Goal: Task Accomplishment & Management: Manage account settings

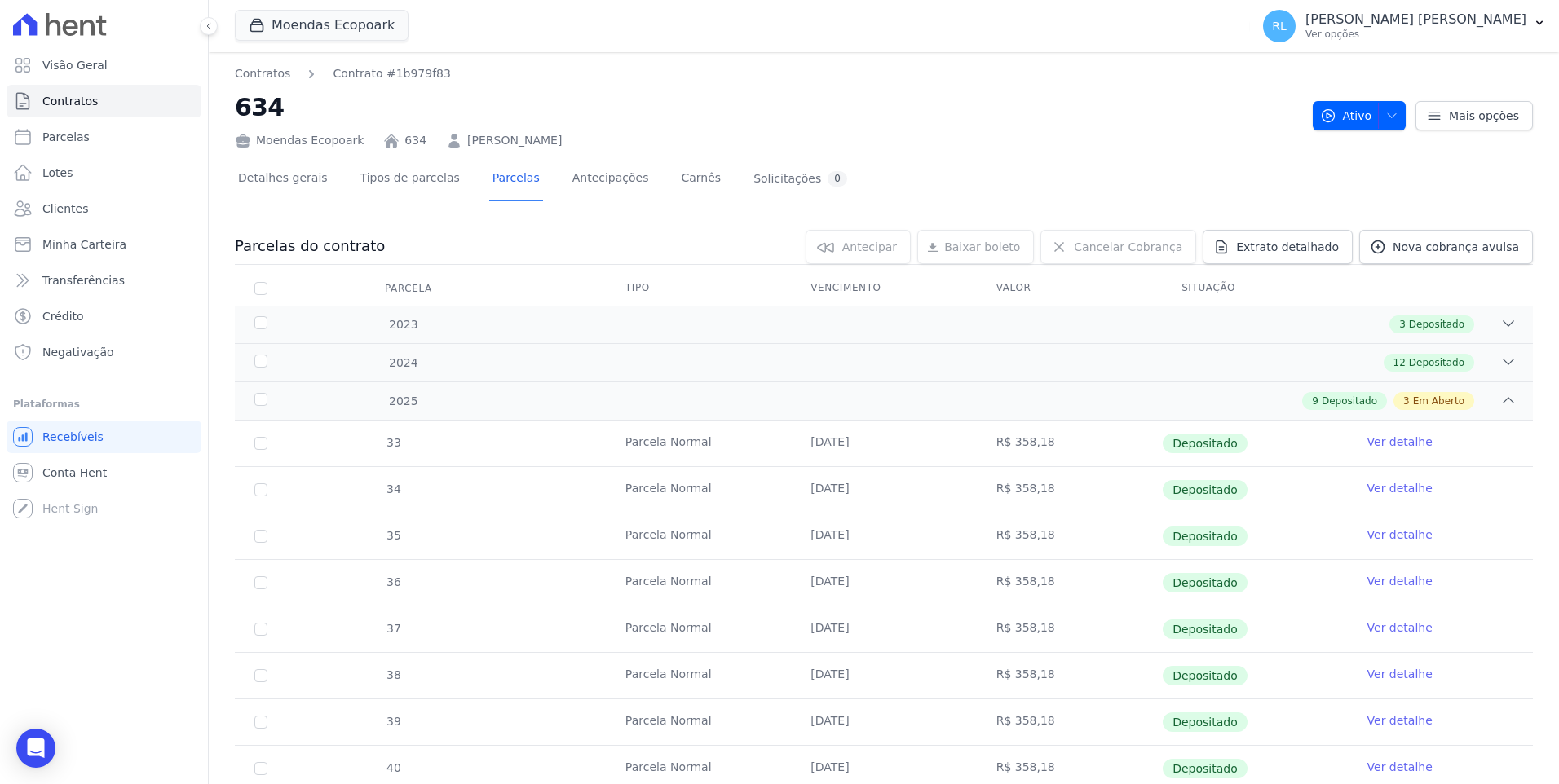
click at [109, 246] on span "Minha Carteira" at bounding box center [84, 244] width 84 height 16
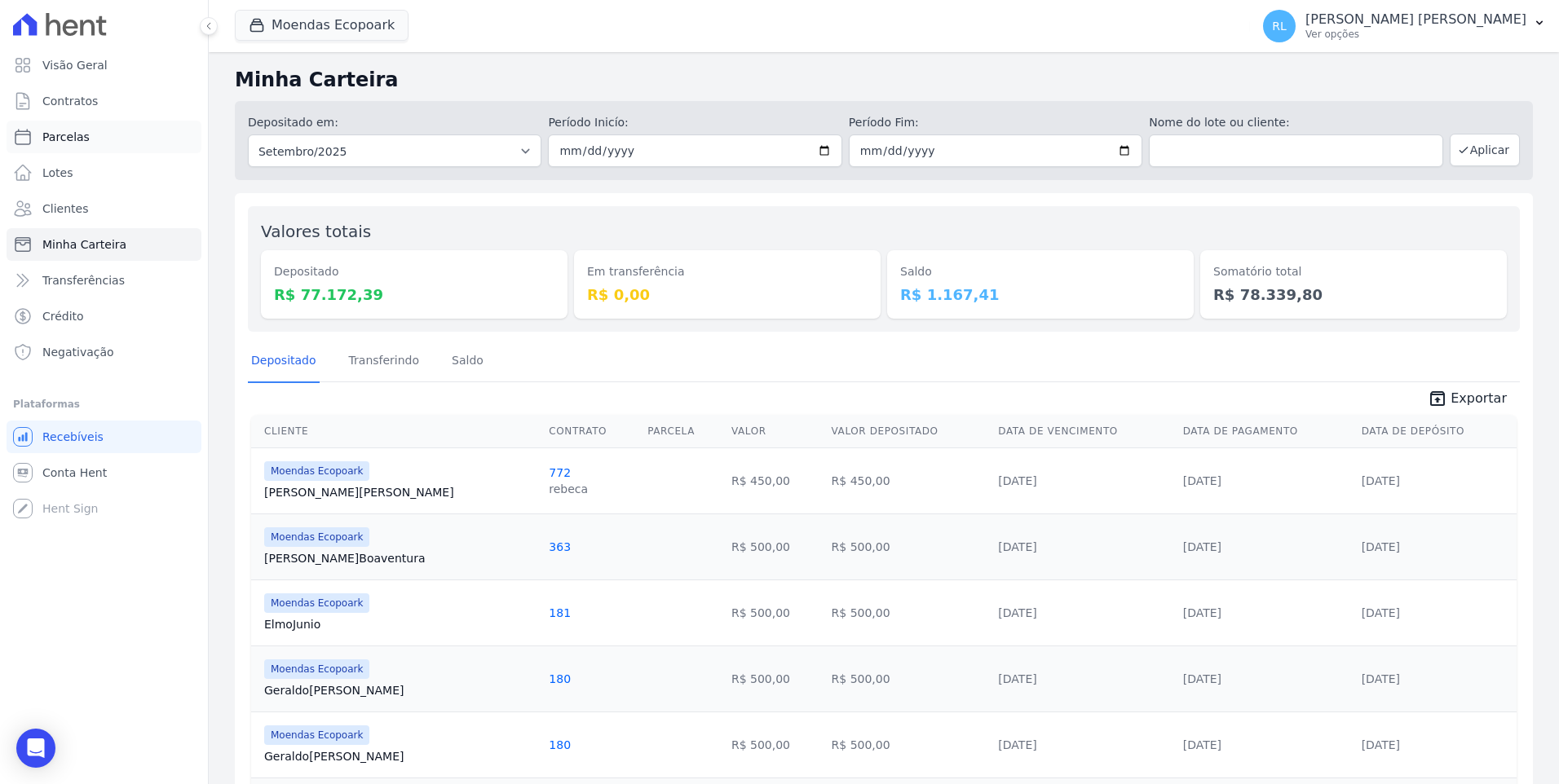
click at [96, 134] on link "Parcelas" at bounding box center [104, 136] width 195 height 33
select select
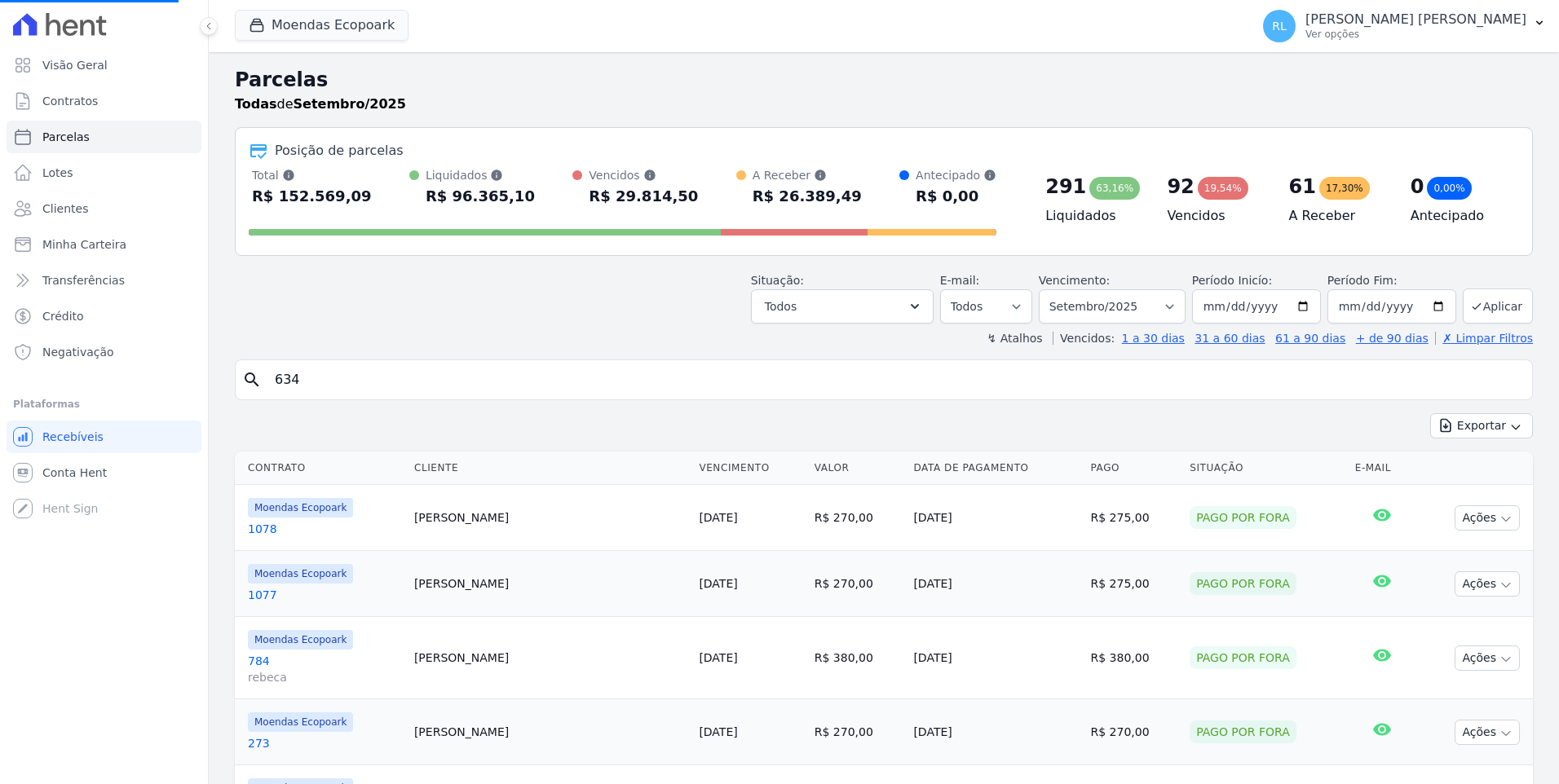
select select
click at [311, 376] on input "search" at bounding box center [895, 380] width 1260 height 33
type input "620"
select select
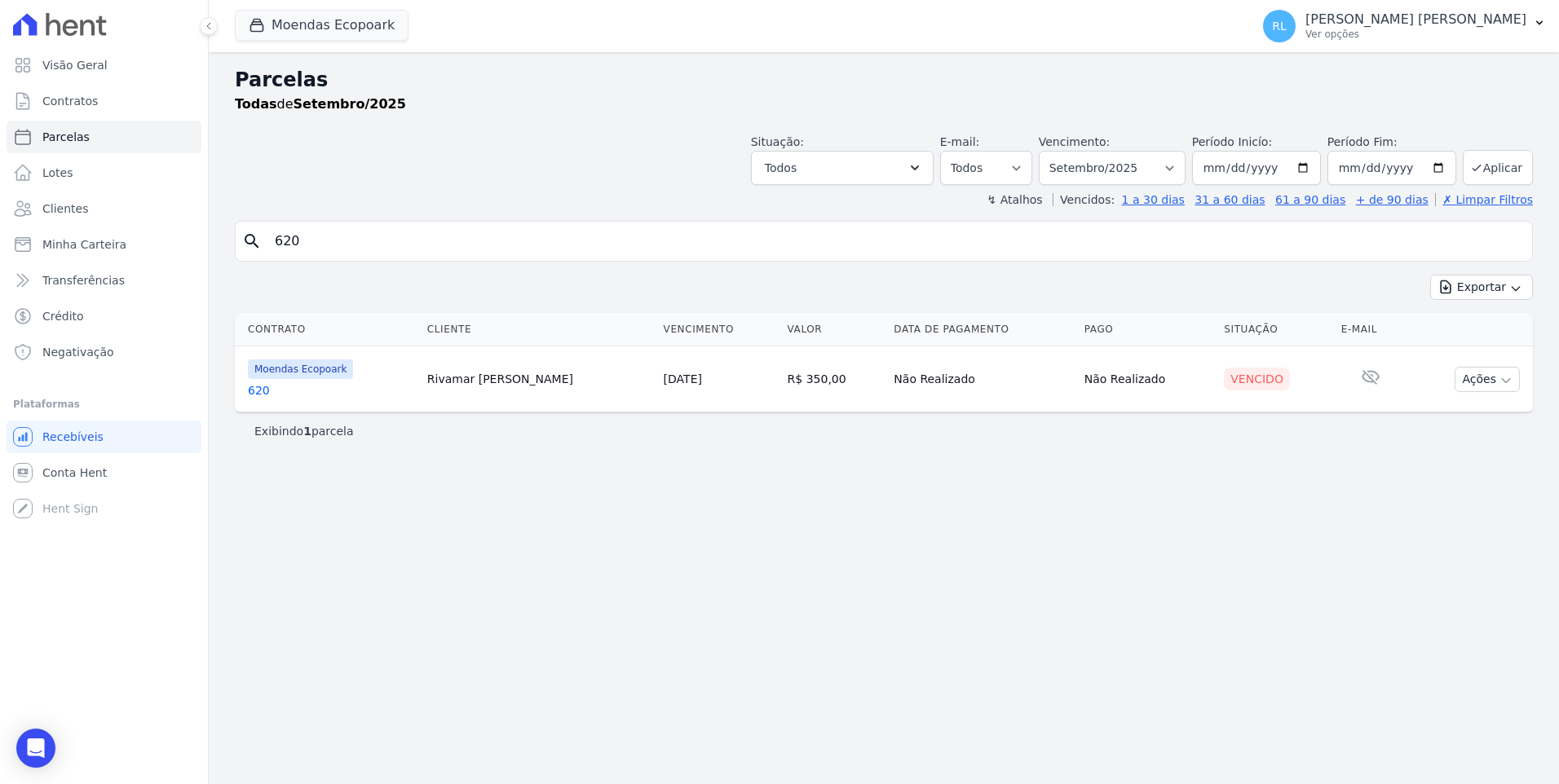
click at [250, 390] on link "620" at bounding box center [331, 391] width 166 height 16
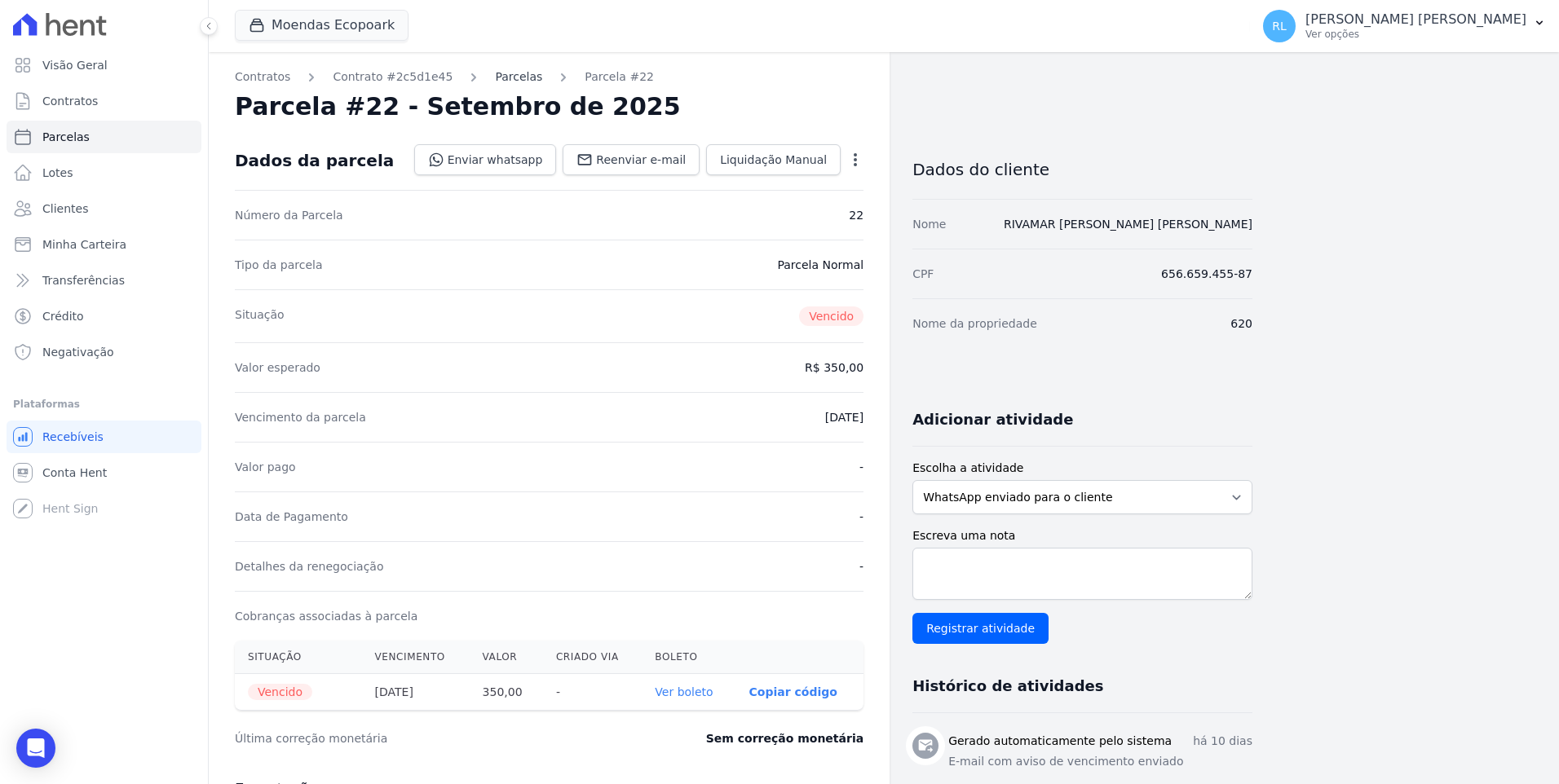
click at [495, 77] on link "Parcelas" at bounding box center [518, 76] width 47 height 17
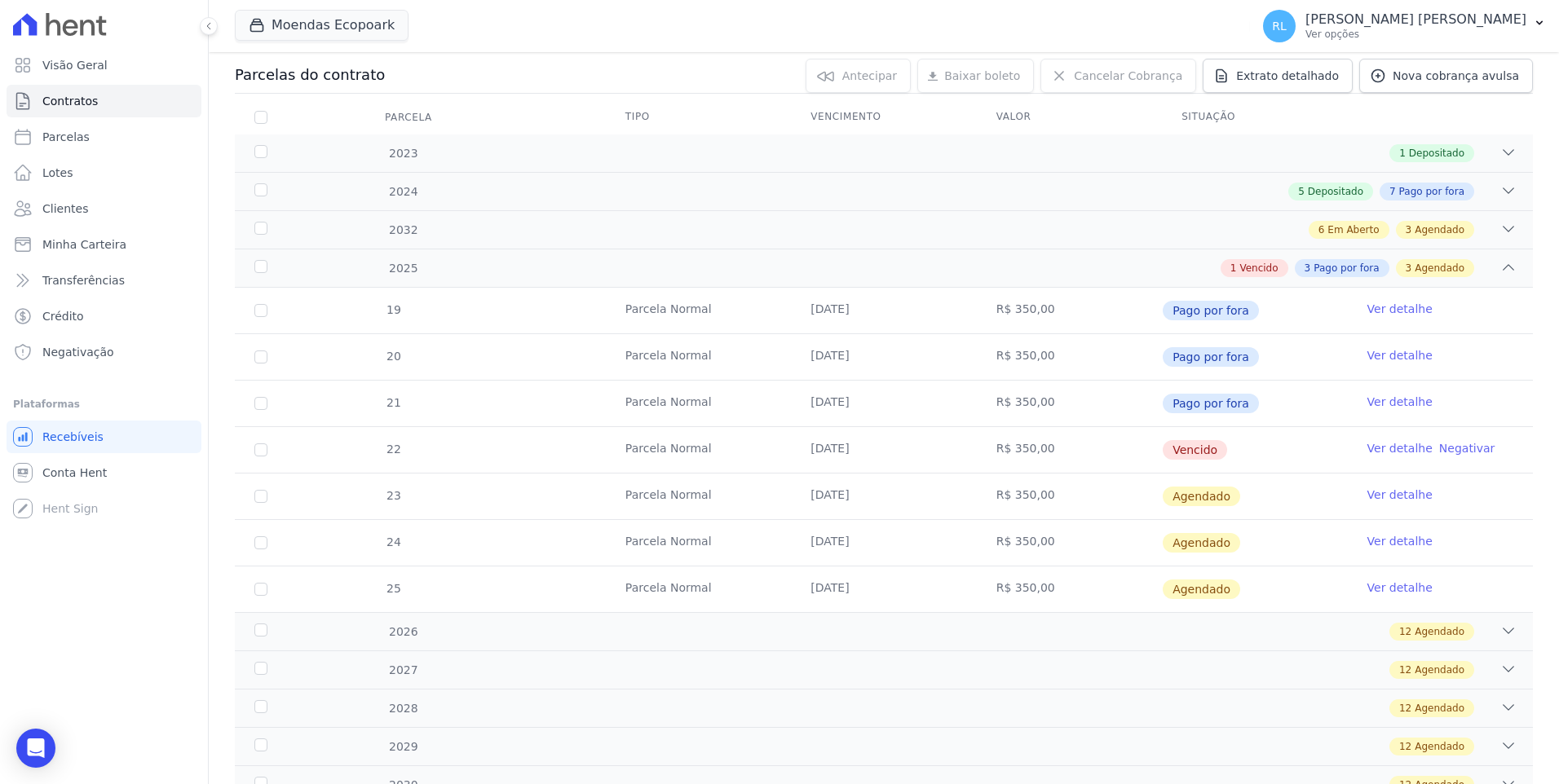
scroll to position [244, 0]
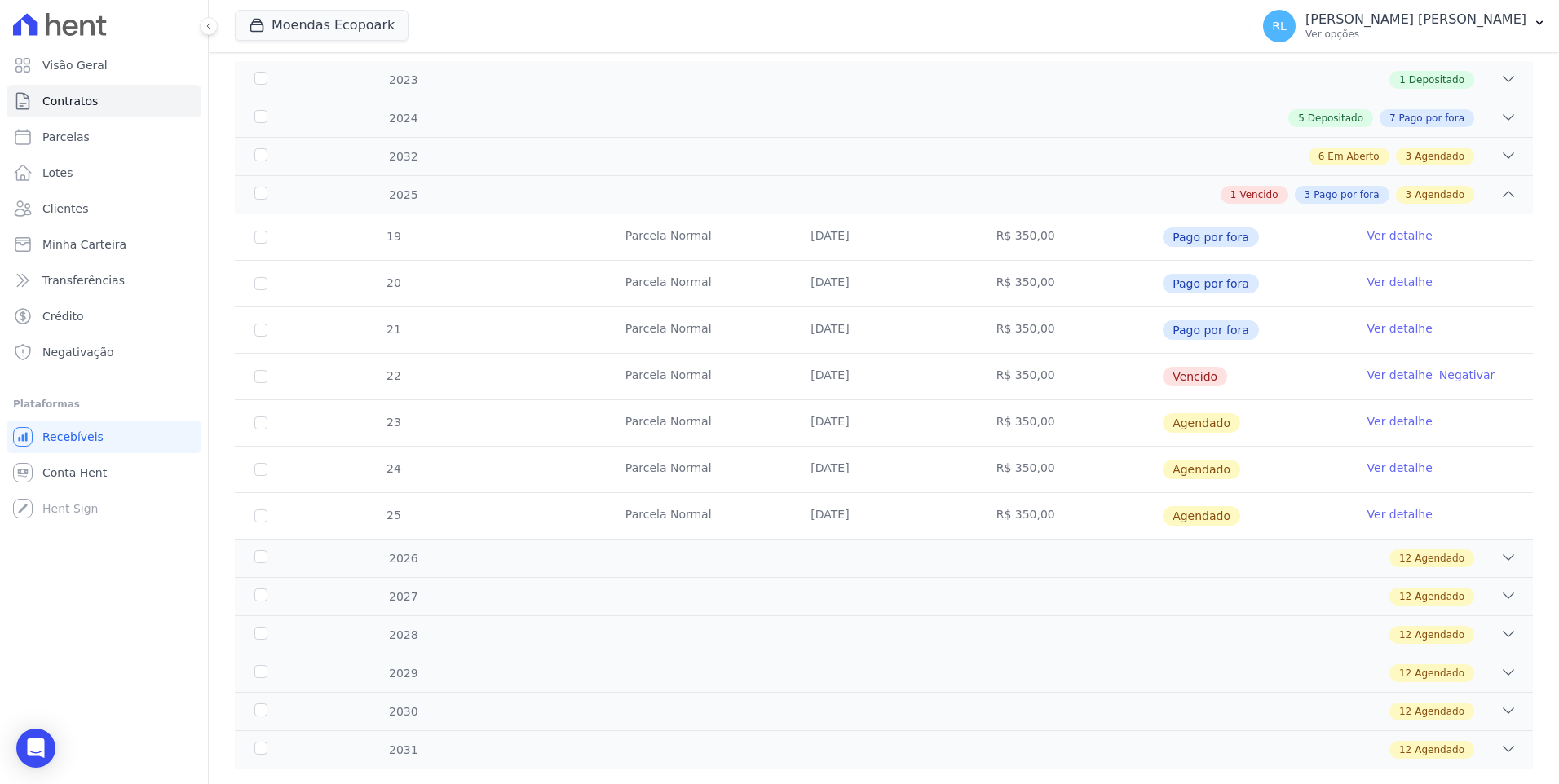
click at [1369, 374] on link "Ver detalhe" at bounding box center [1400, 375] width 65 height 16
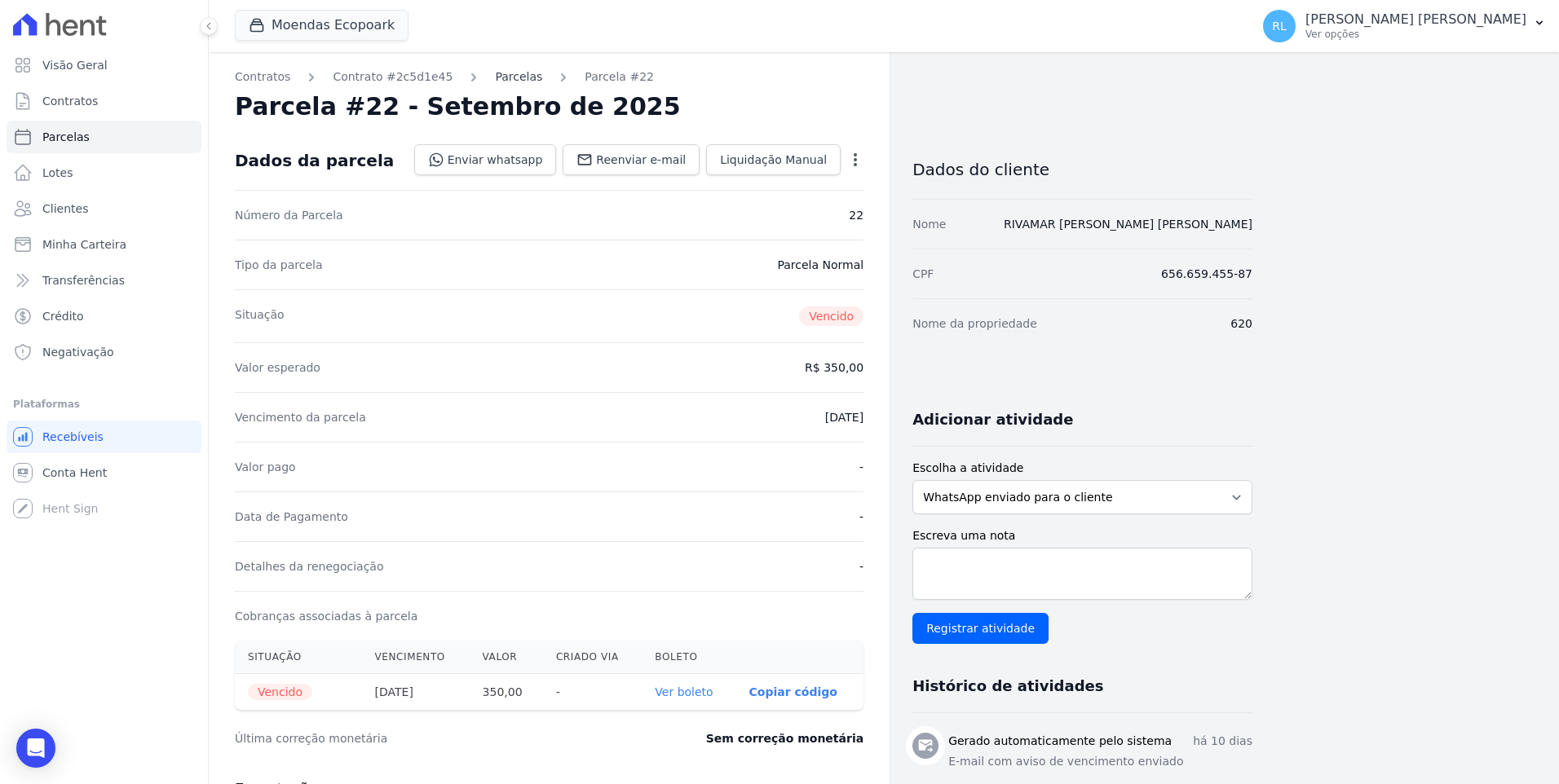
click at [495, 84] on link "Parcelas" at bounding box center [518, 76] width 47 height 17
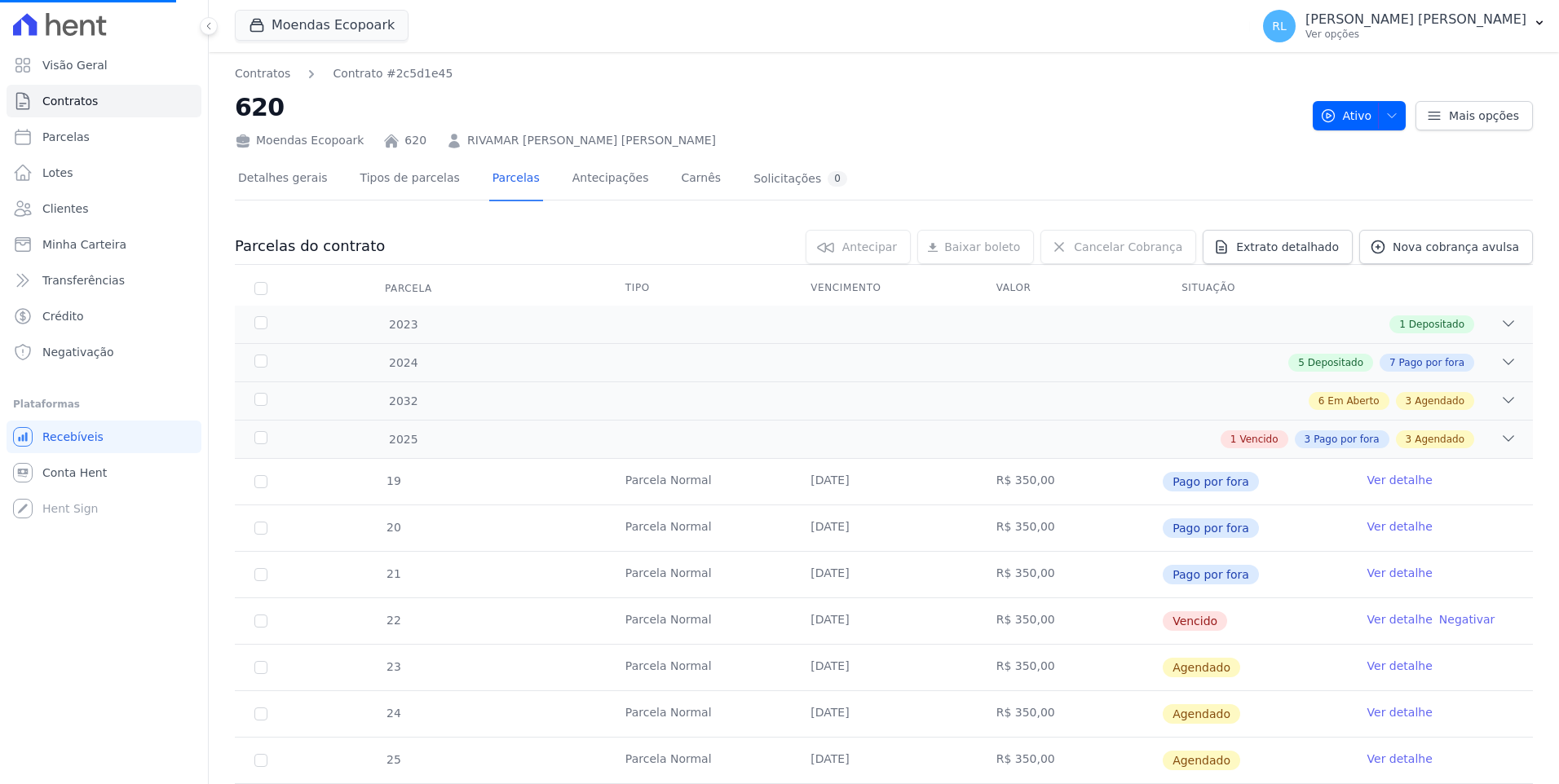
click at [1376, 564] on td "Ver detalhe" at bounding box center [1440, 574] width 185 height 45
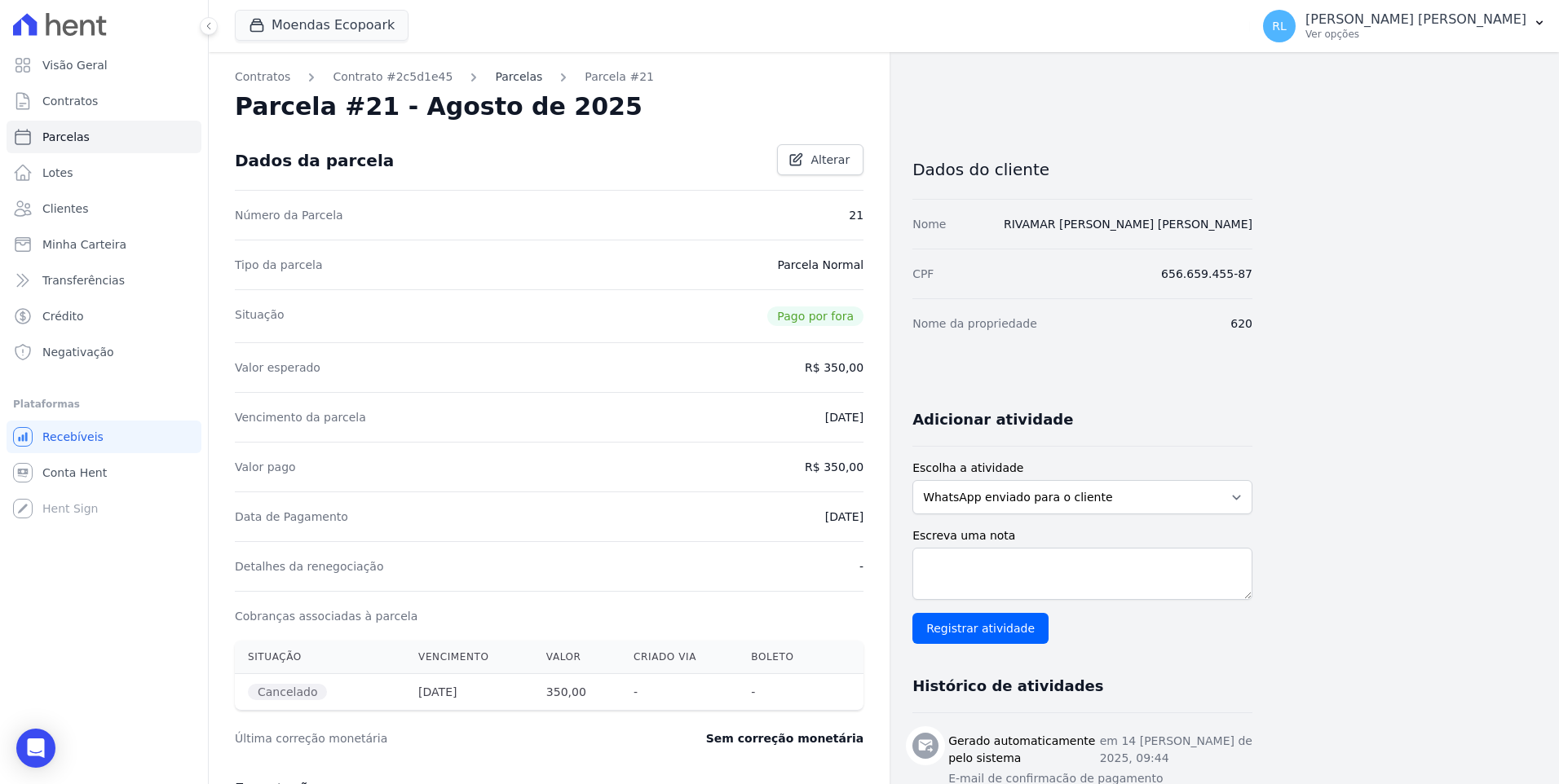
click at [511, 77] on link "Parcelas" at bounding box center [518, 76] width 47 height 17
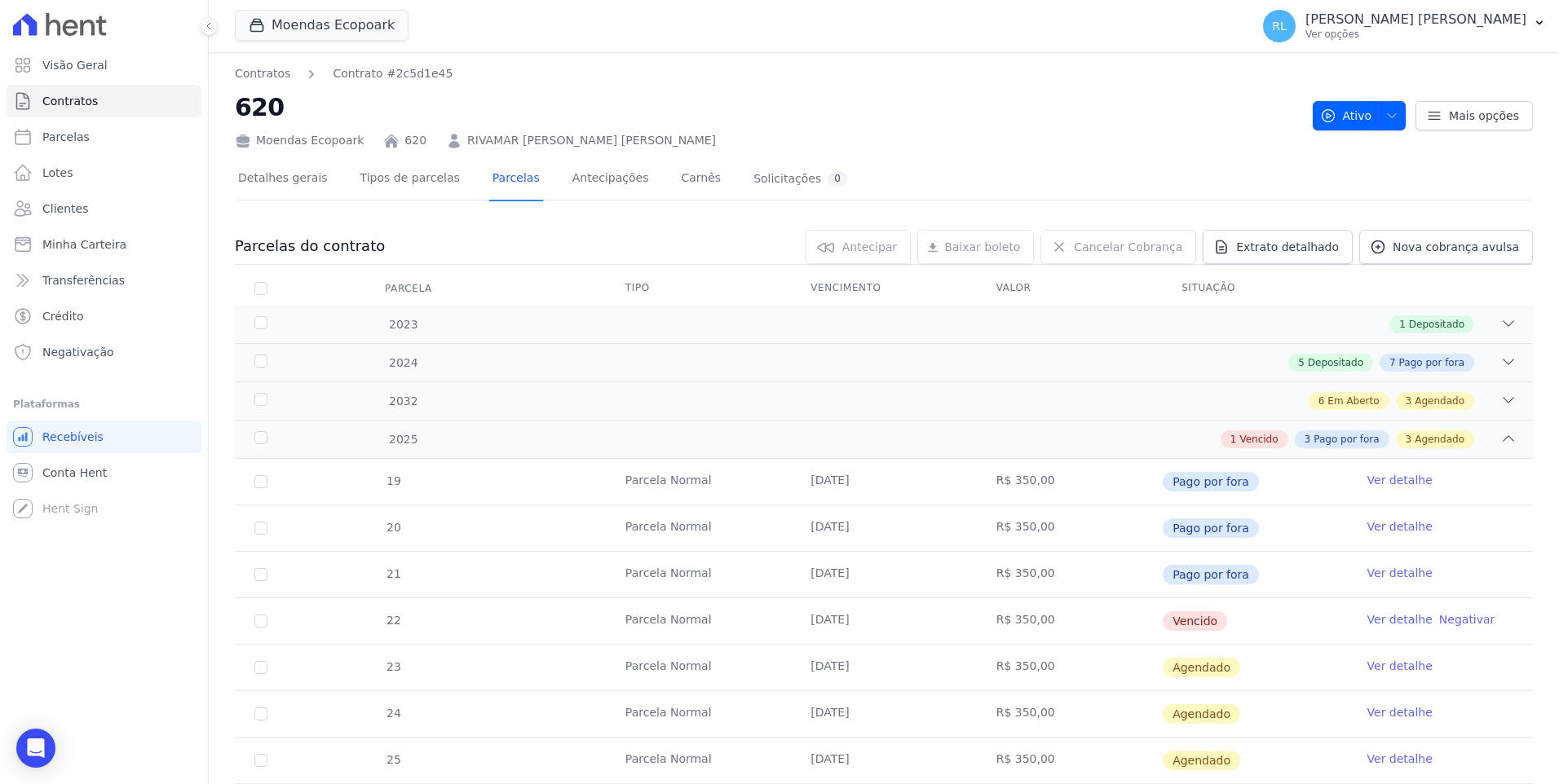
click at [1369, 619] on link "Ver detalhe" at bounding box center [1400, 619] width 65 height 16
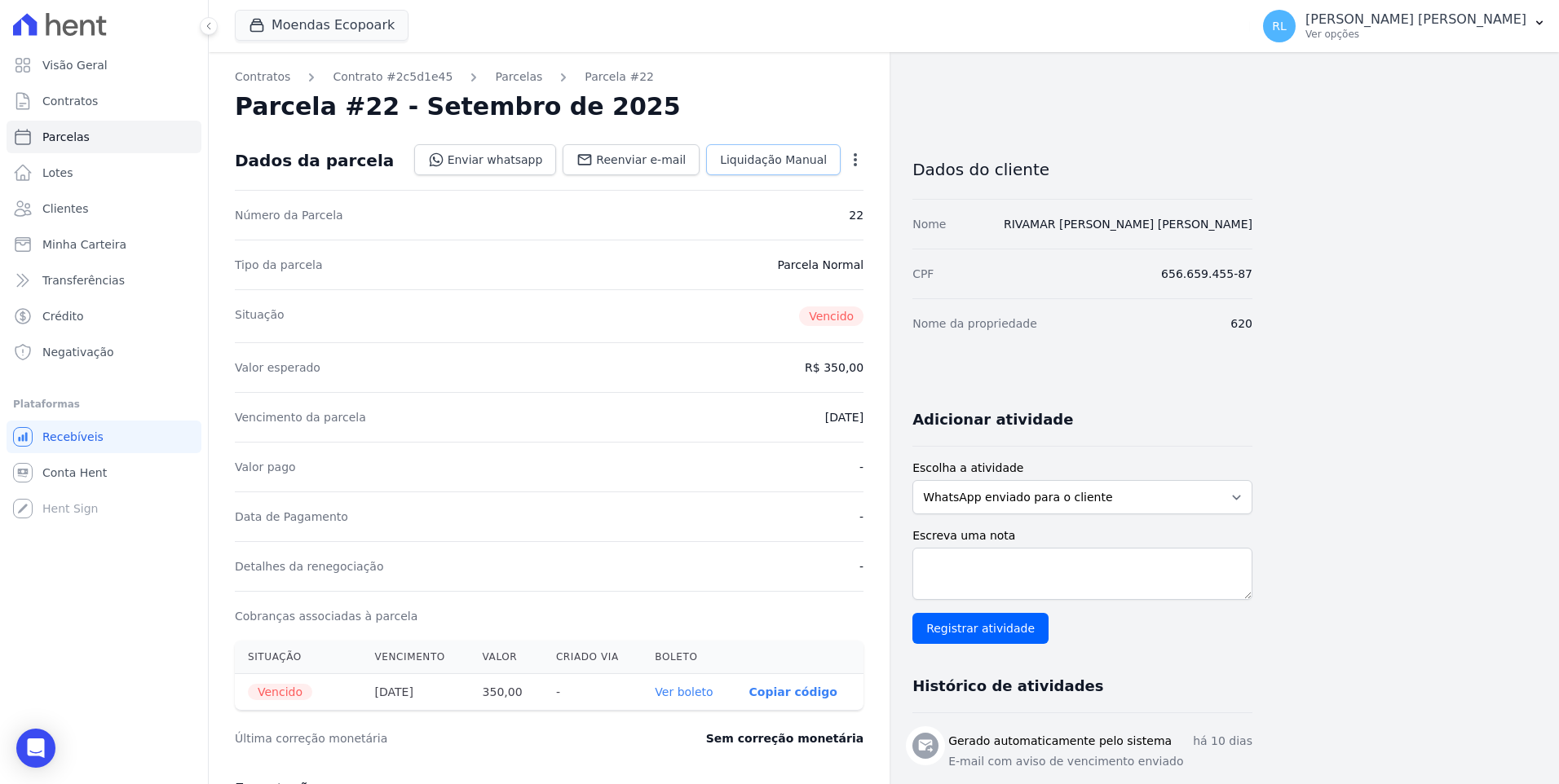
click at [774, 169] on link "Liquidação Manual" at bounding box center [774, 159] width 135 height 31
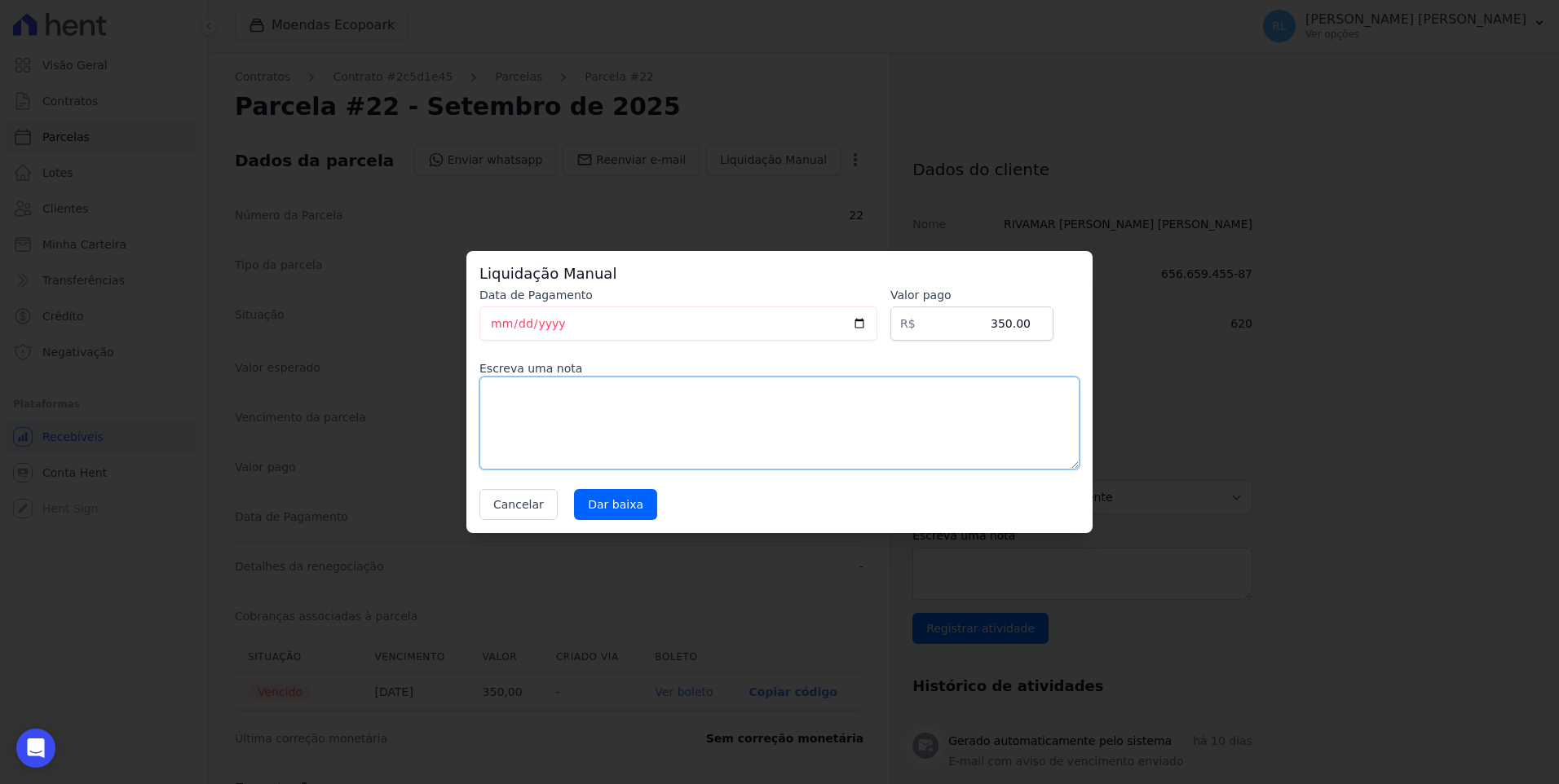
click at [516, 405] on textarea at bounding box center [780, 423] width 600 height 93
type textarea "pix"
click at [586, 509] on input "Dar baixa" at bounding box center [615, 504] width 83 height 31
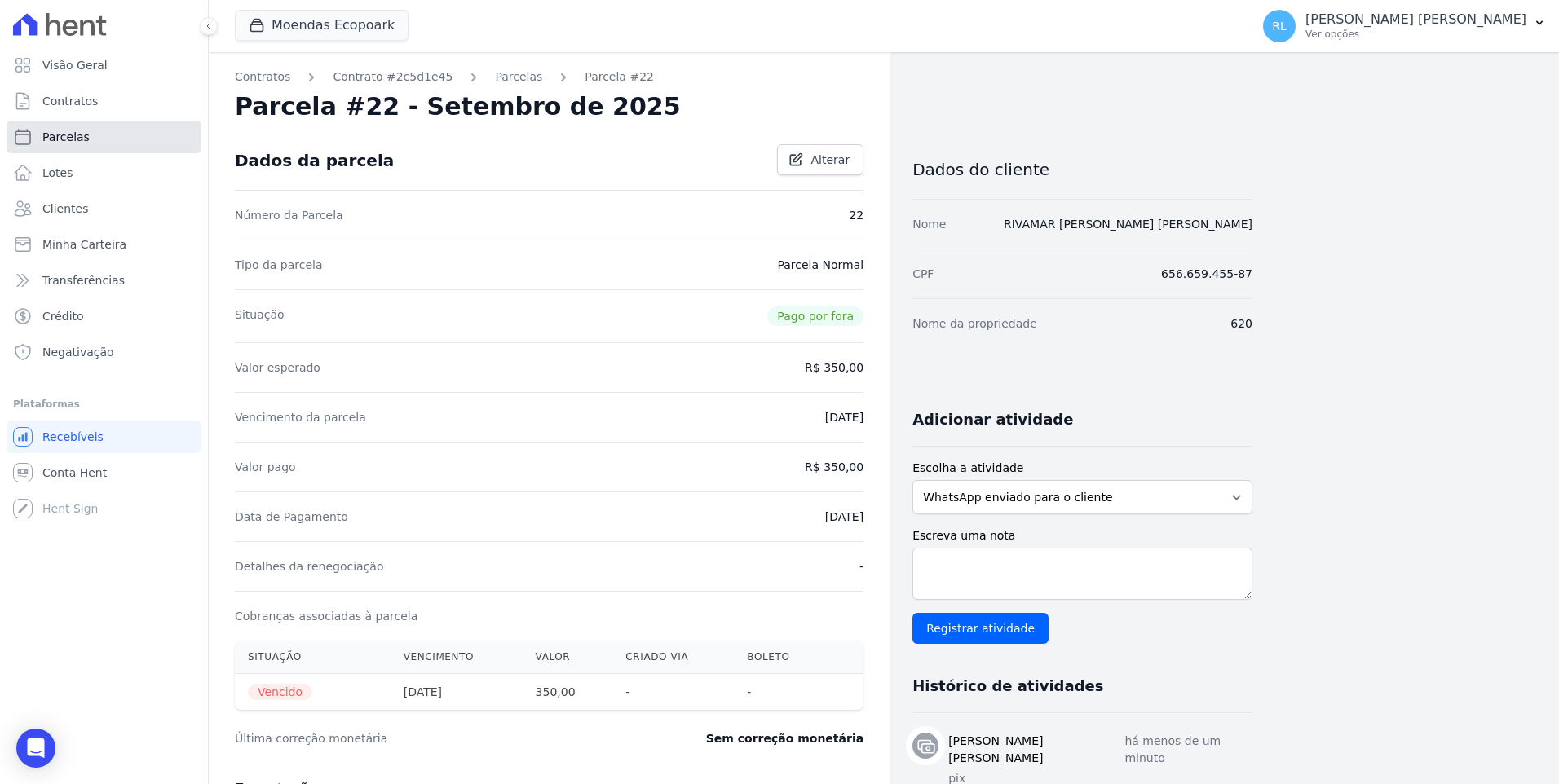
click at [115, 141] on link "Parcelas" at bounding box center [104, 136] width 195 height 33
select select
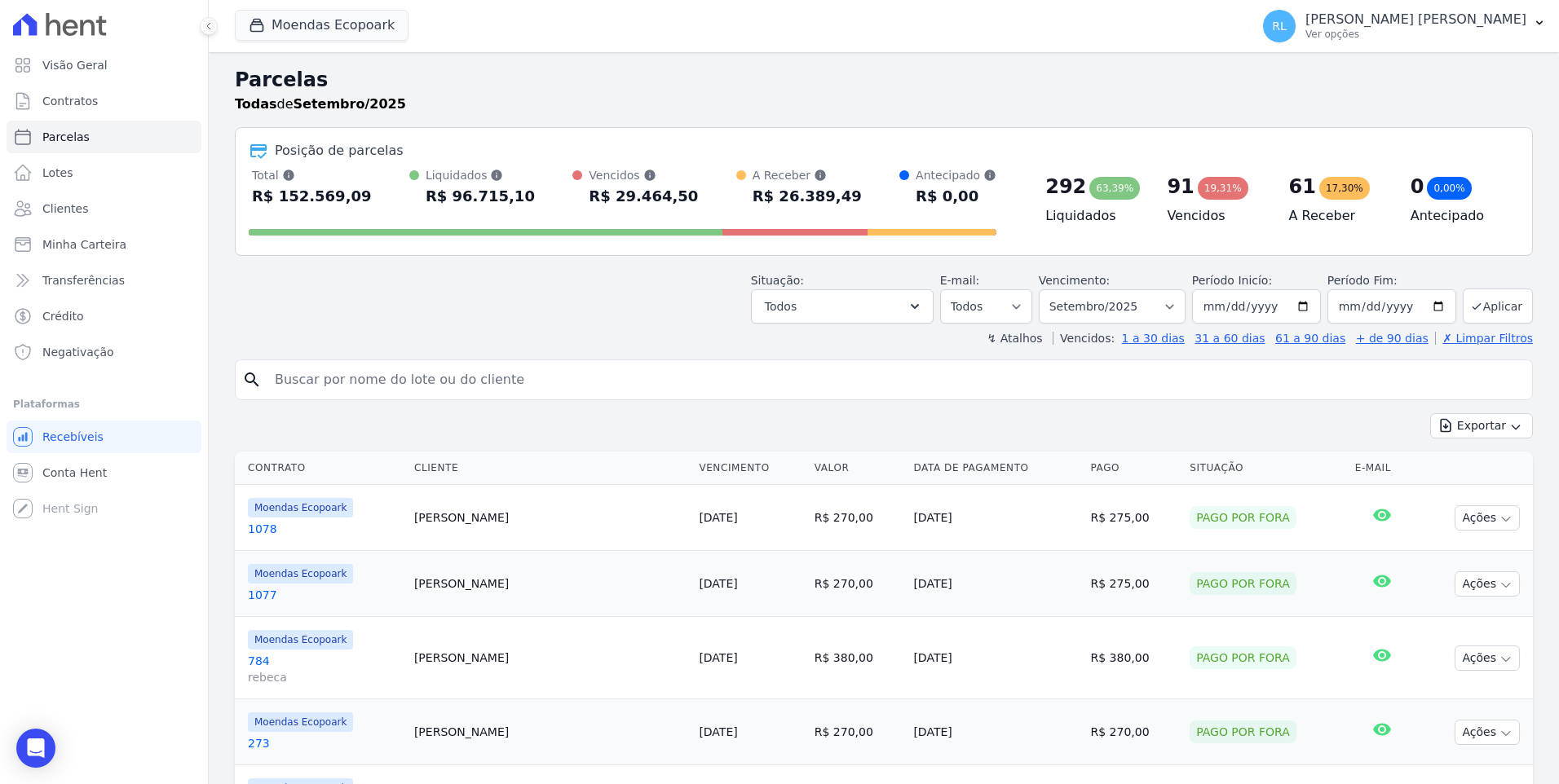
click at [322, 398] on div "search" at bounding box center [883, 380] width 1298 height 41
click at [321, 383] on input "search" at bounding box center [895, 380] width 1260 height 33
type input "320"
select select
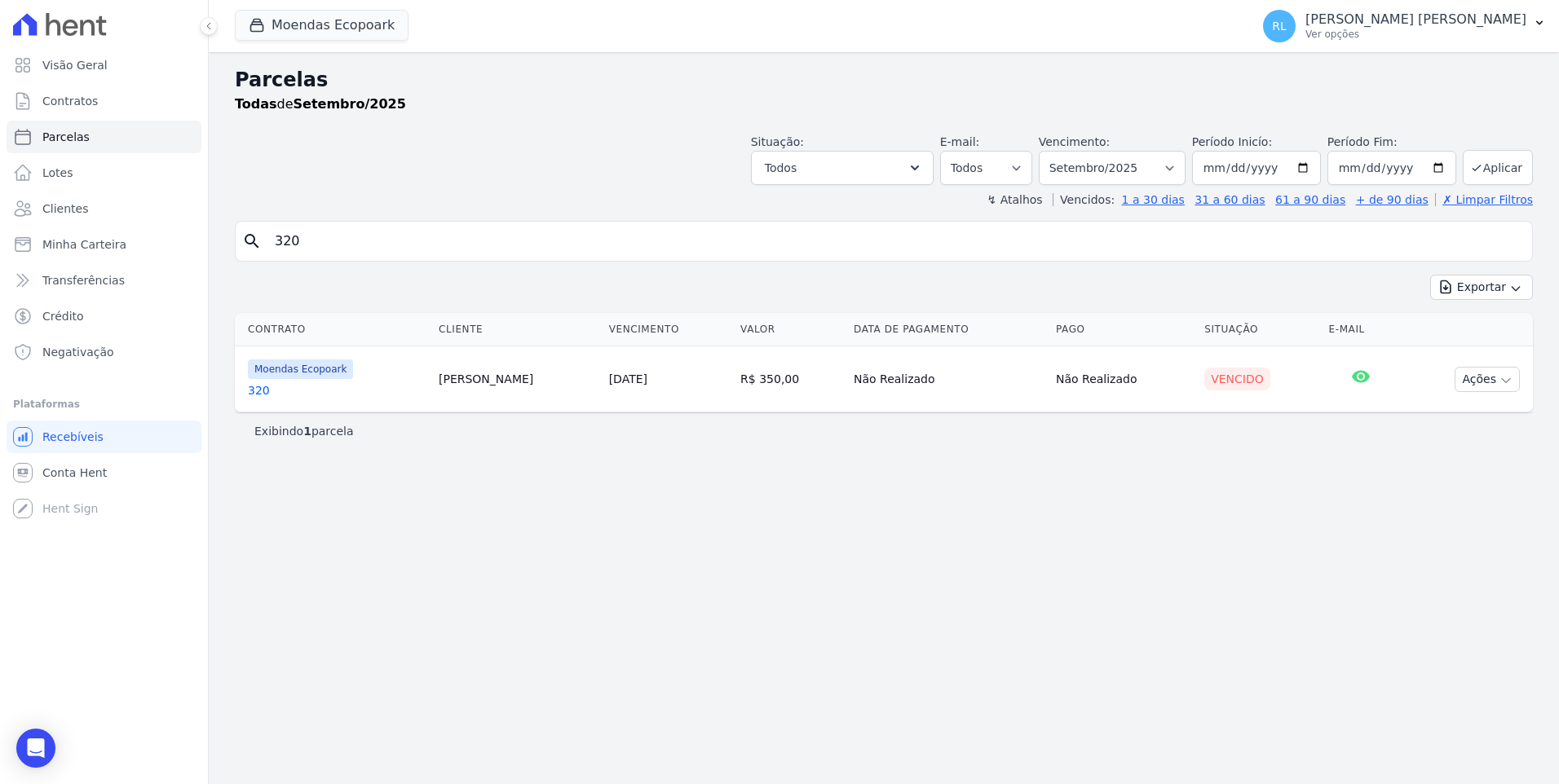
click at [266, 390] on link "320" at bounding box center [337, 391] width 178 height 16
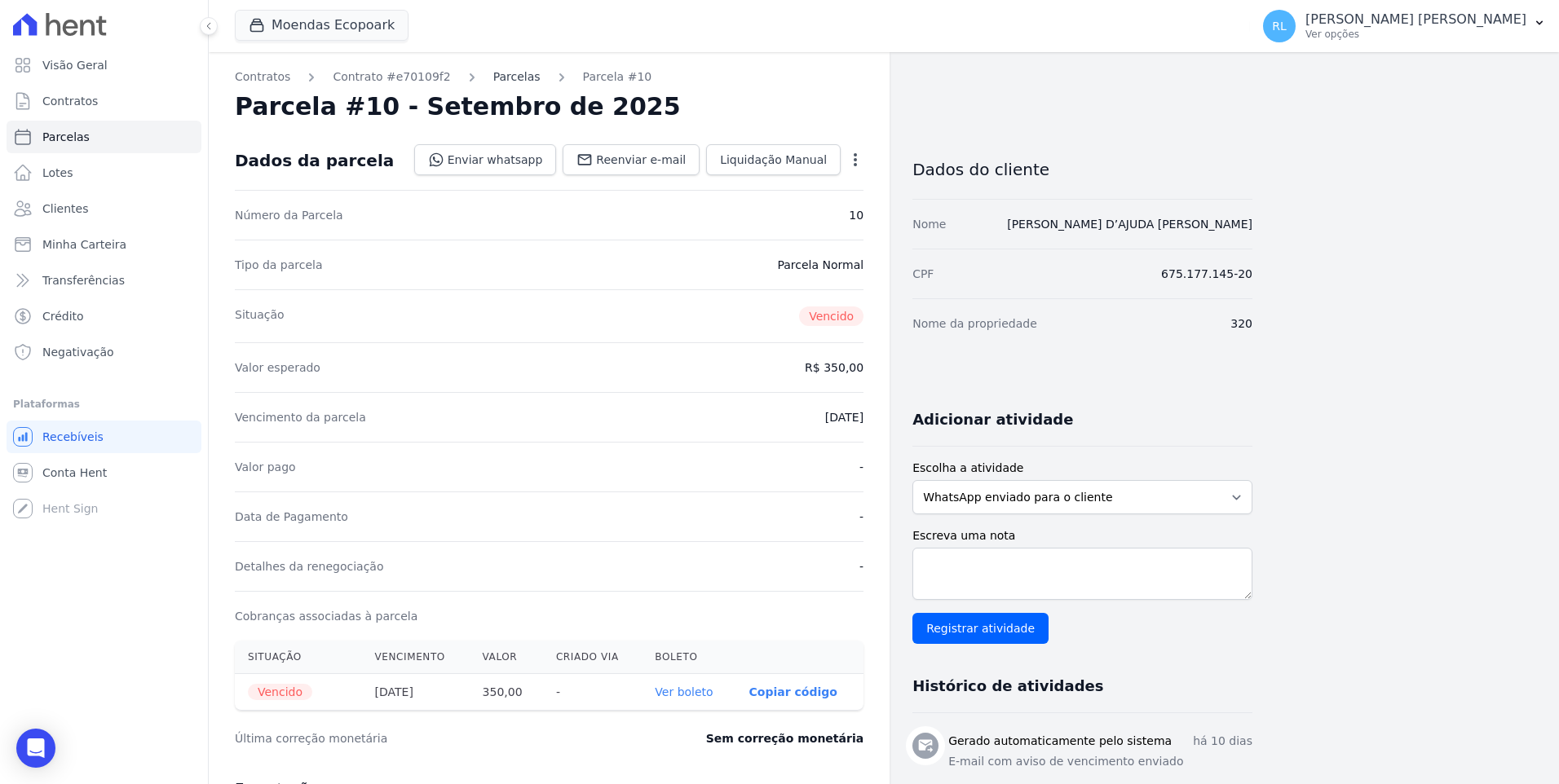
click at [494, 79] on link "Parcelas" at bounding box center [517, 76] width 47 height 17
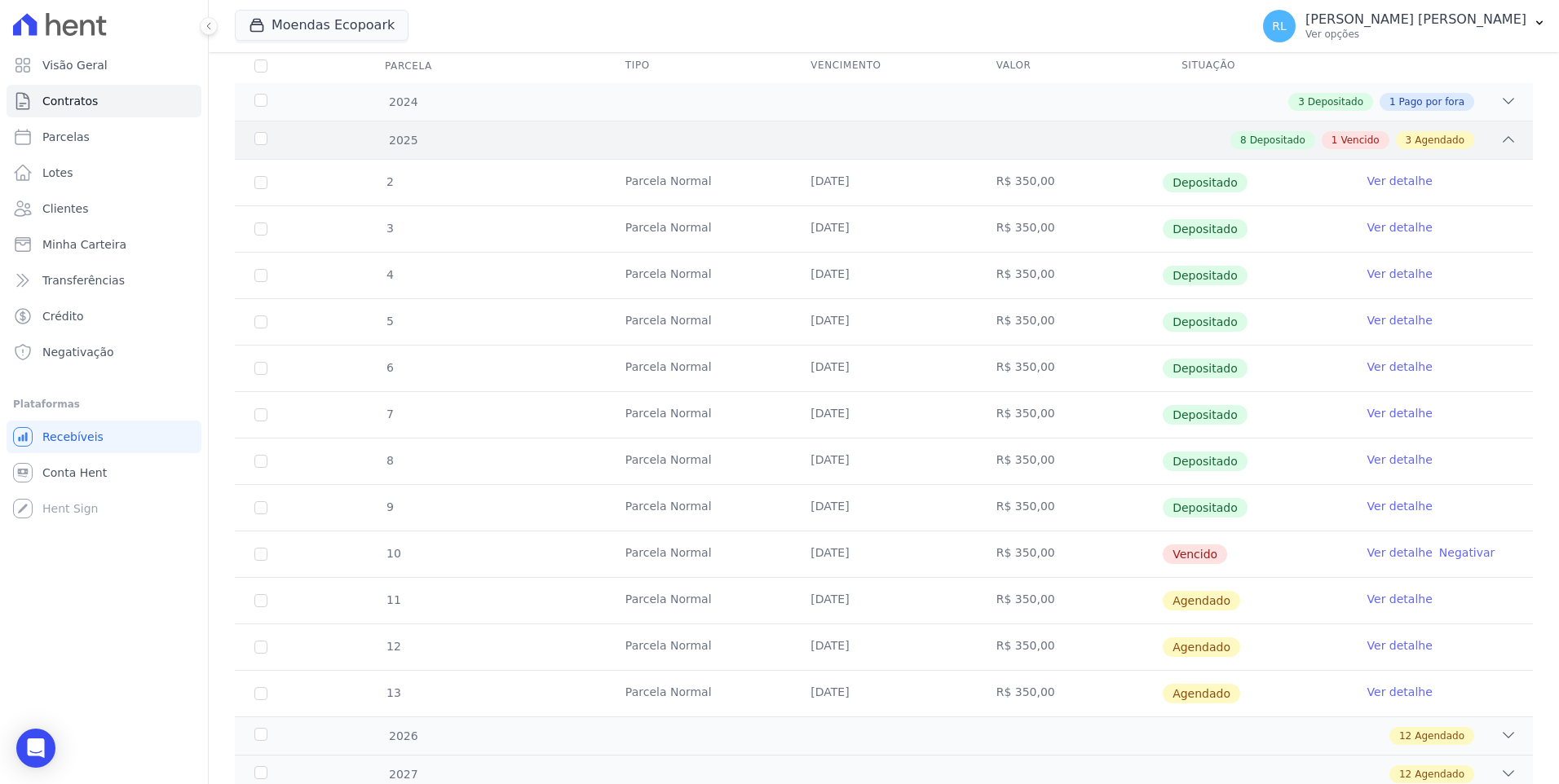
scroll to position [326, 0]
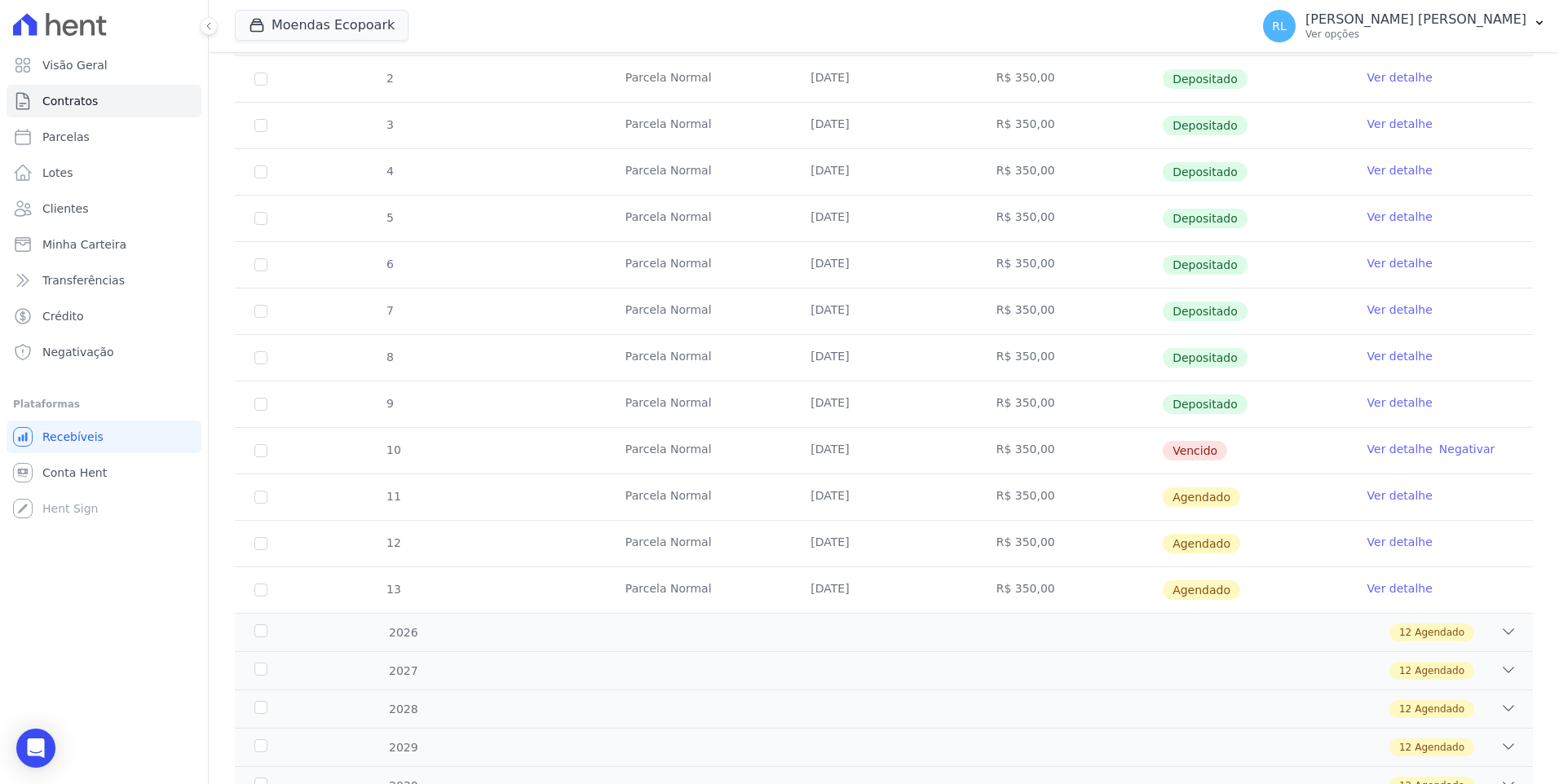
click at [1367, 445] on link "Ver detalhe" at bounding box center [1400, 449] width 65 height 16
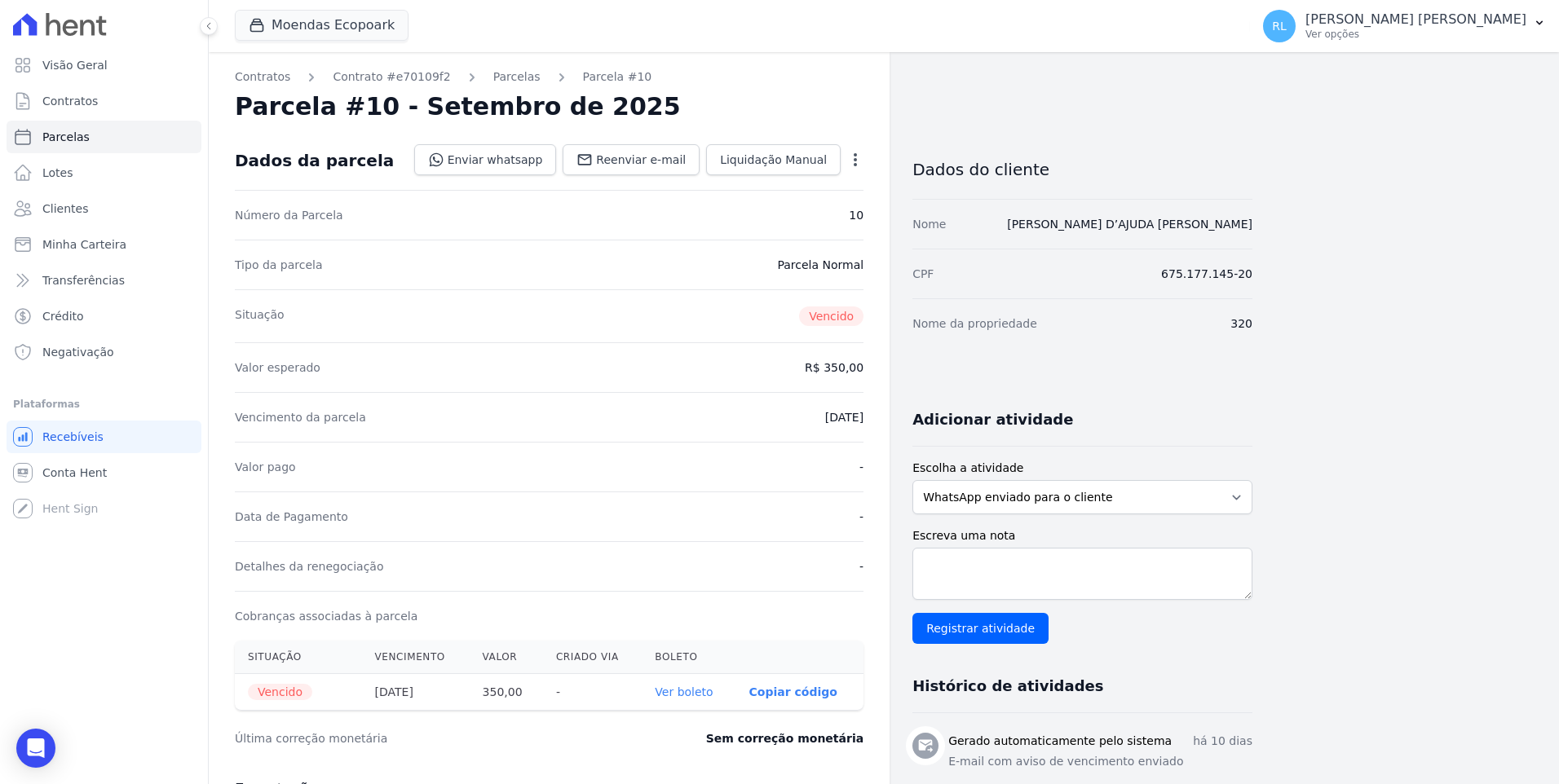
click at [698, 686] on link "Ver boleto" at bounding box center [684, 691] width 58 height 13
